Goal: Task Accomplishment & Management: Manage account settings

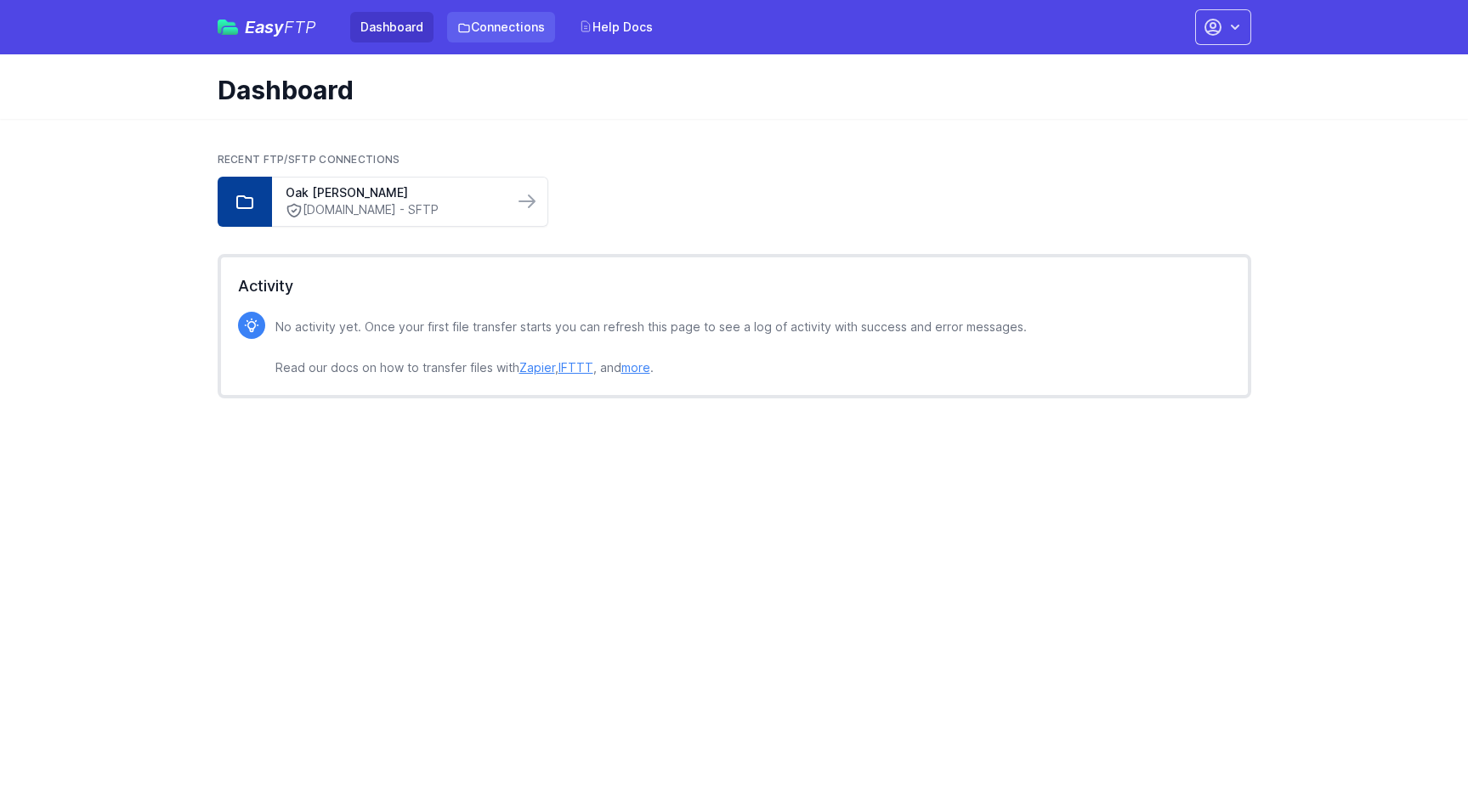
click at [506, 29] on link "Connections" at bounding box center [501, 27] width 108 height 31
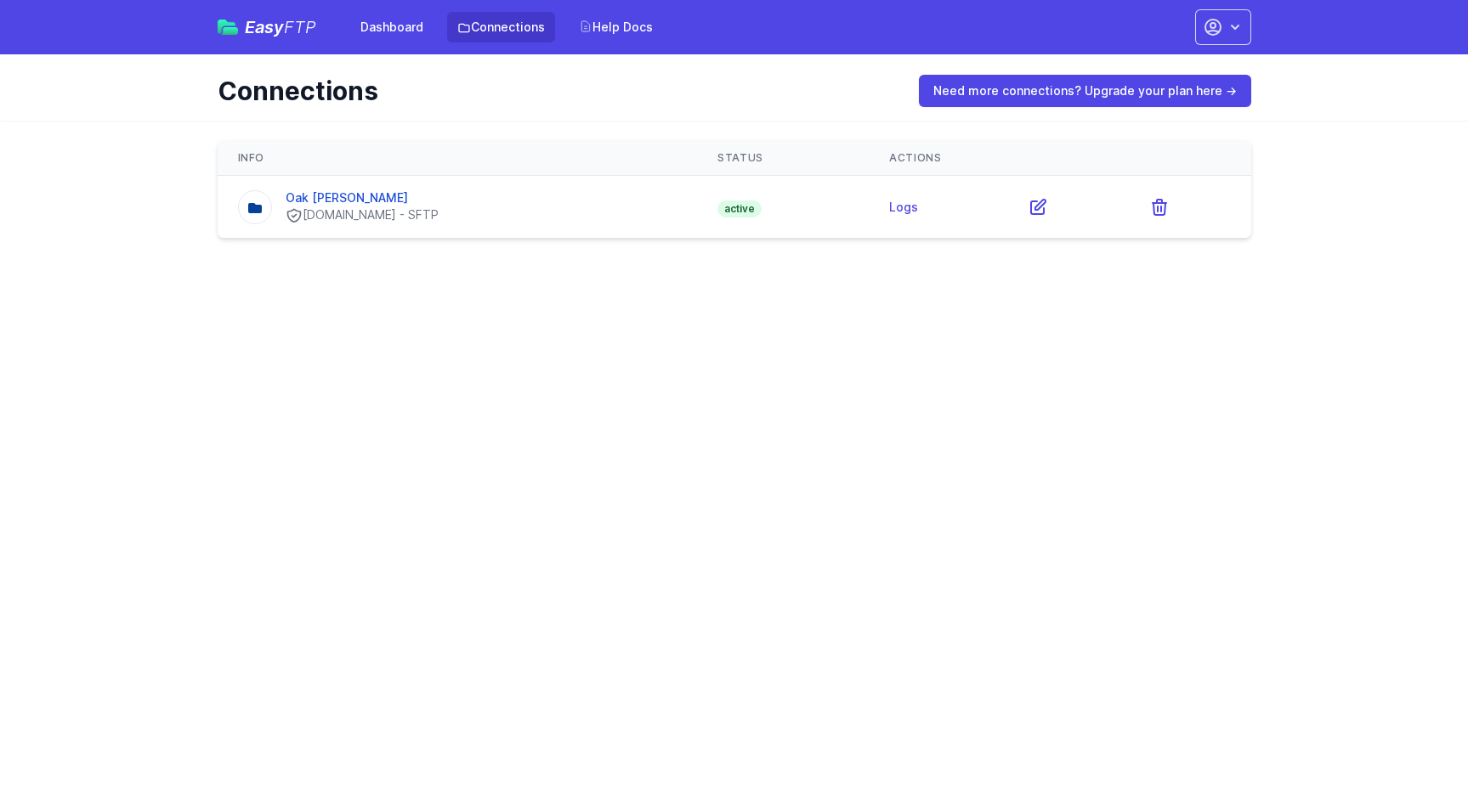
click at [434, 216] on div "[DOMAIN_NAME] - SFTP" at bounding box center [362, 215] width 153 height 18
click at [336, 200] on link "Oak [PERSON_NAME]" at bounding box center [346, 197] width 123 height 15
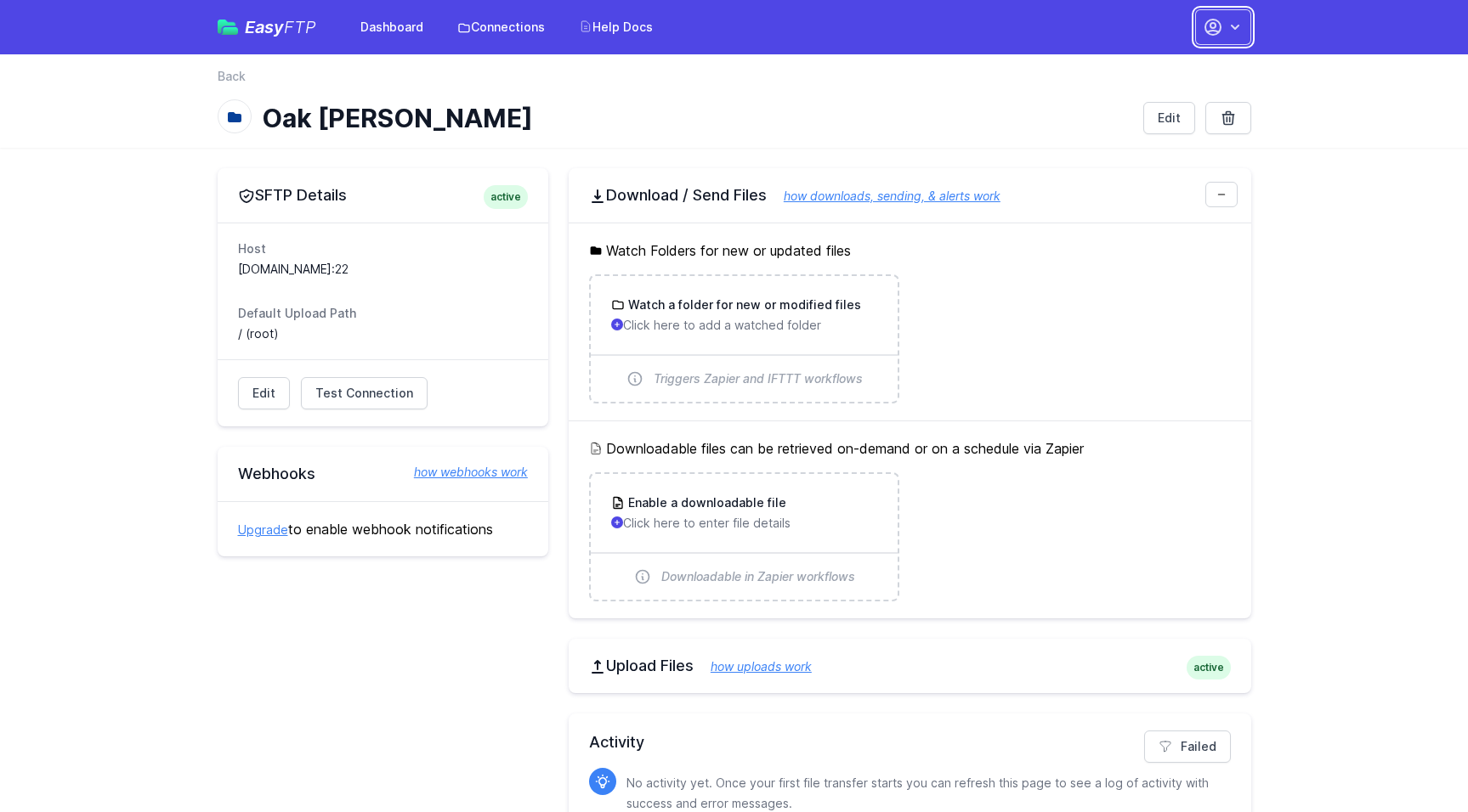
click at [1249, 17] on button "button" at bounding box center [1222, 27] width 56 height 36
click at [1182, 76] on link "Account Settings" at bounding box center [1169, 70] width 163 height 31
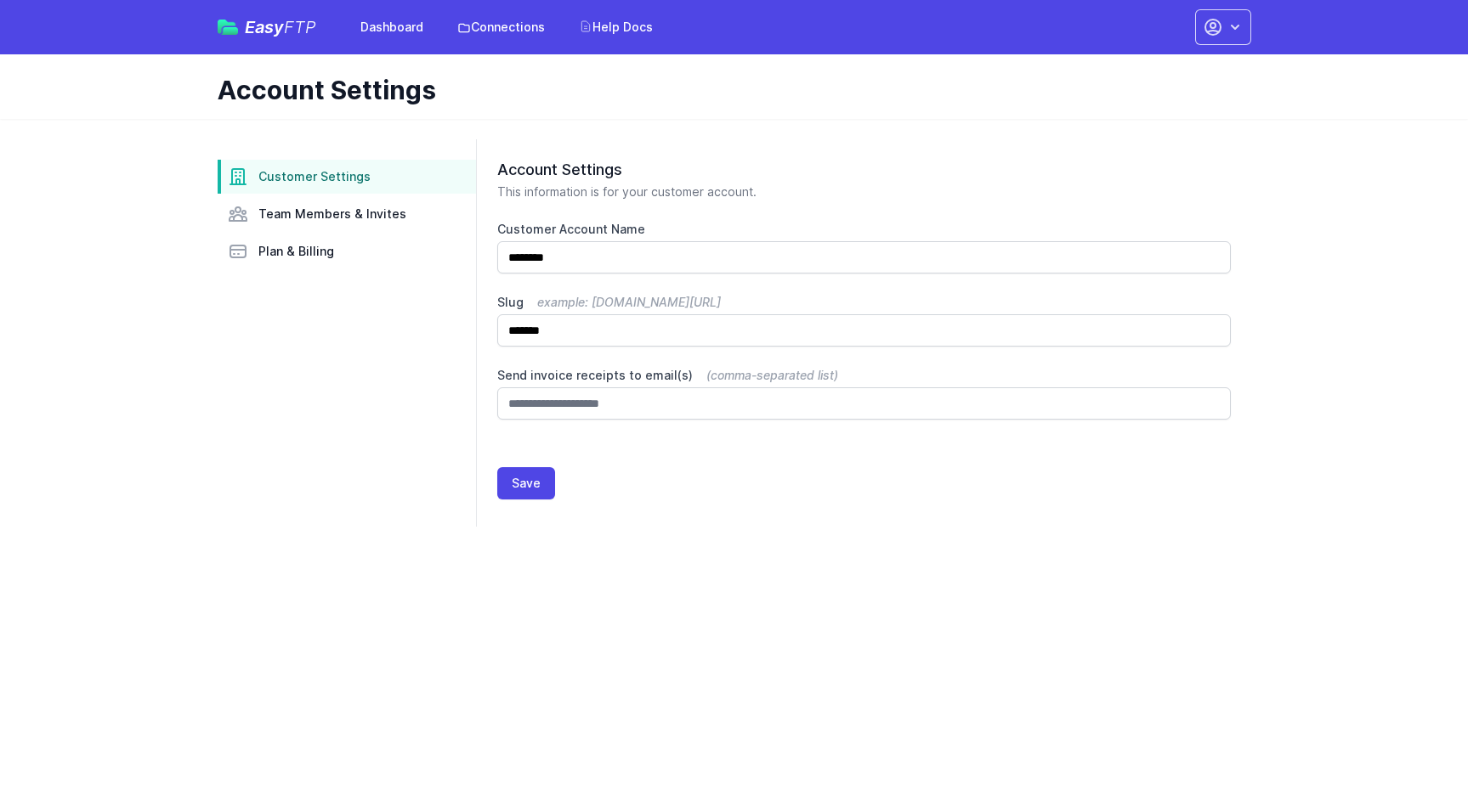
click at [383, 194] on nav "Customer Settings Team Members & Invites Plan & Billing" at bounding box center [346, 213] width 258 height 109
click at [377, 215] on span "Team Members & Invites" at bounding box center [332, 214] width 148 height 17
